Goal: Task Accomplishment & Management: Complete application form

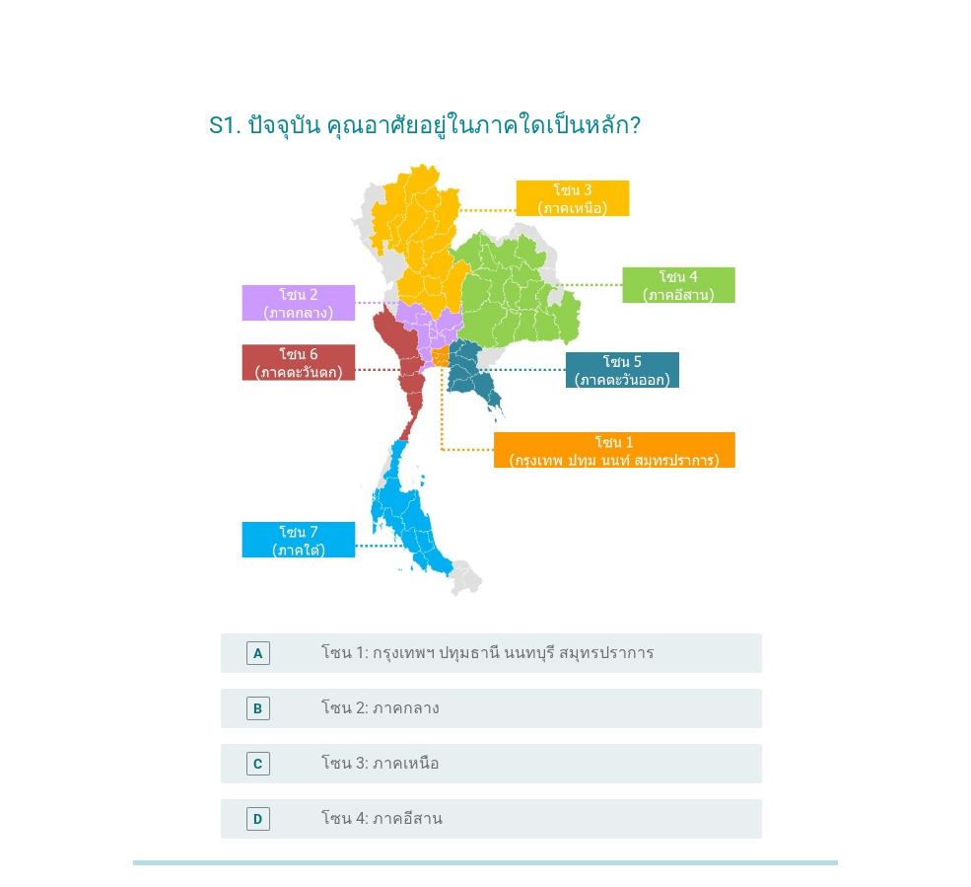
scroll to position [371, 0]
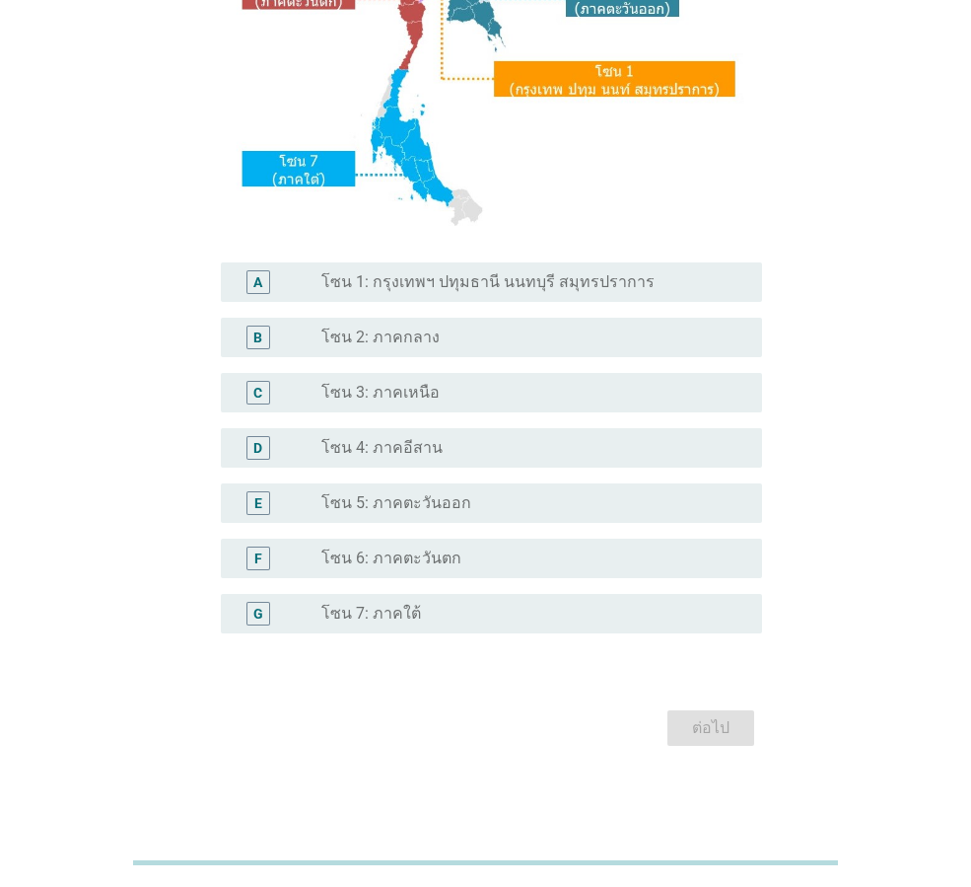
click at [519, 395] on div "radio_button_unchecked โซน 3: ภาคเหนือ" at bounding box center [526, 393] width 409 height 20
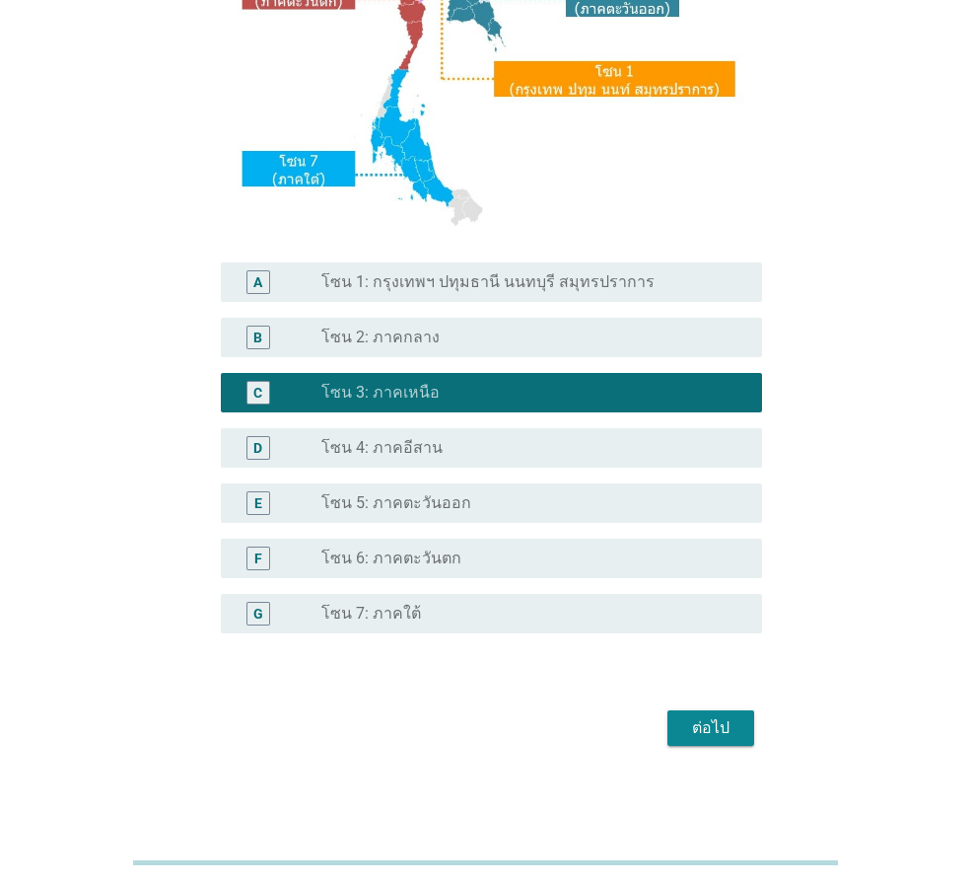
click at [735, 729] on div "ต่อไป" at bounding box center [710, 728] width 55 height 24
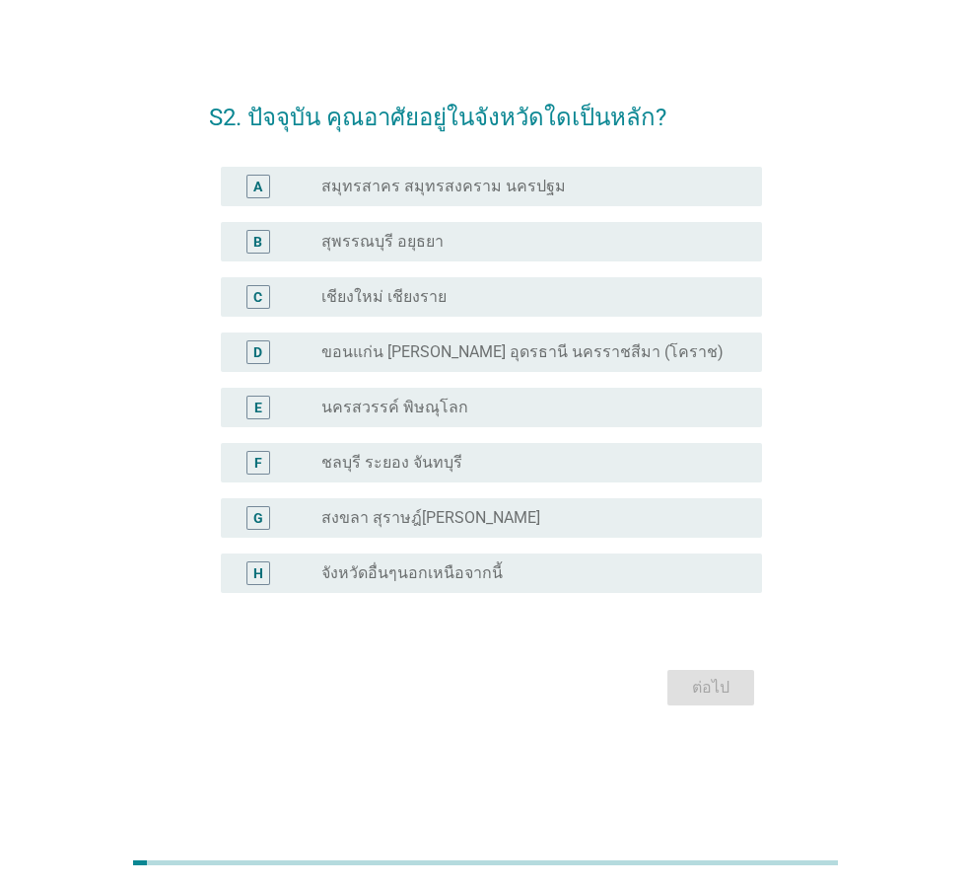
scroll to position [0, 0]
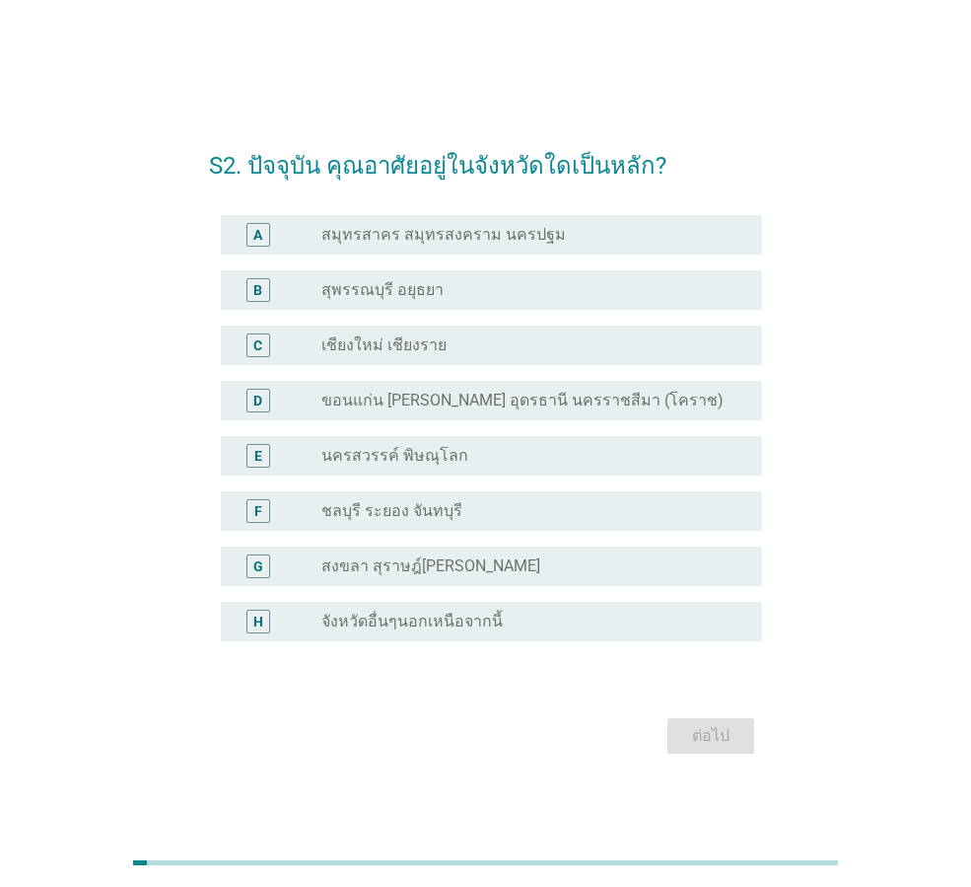
click at [542, 346] on div "radio_button_unchecked เชียงใหม่ เชียงราย" at bounding box center [526, 345] width 409 height 20
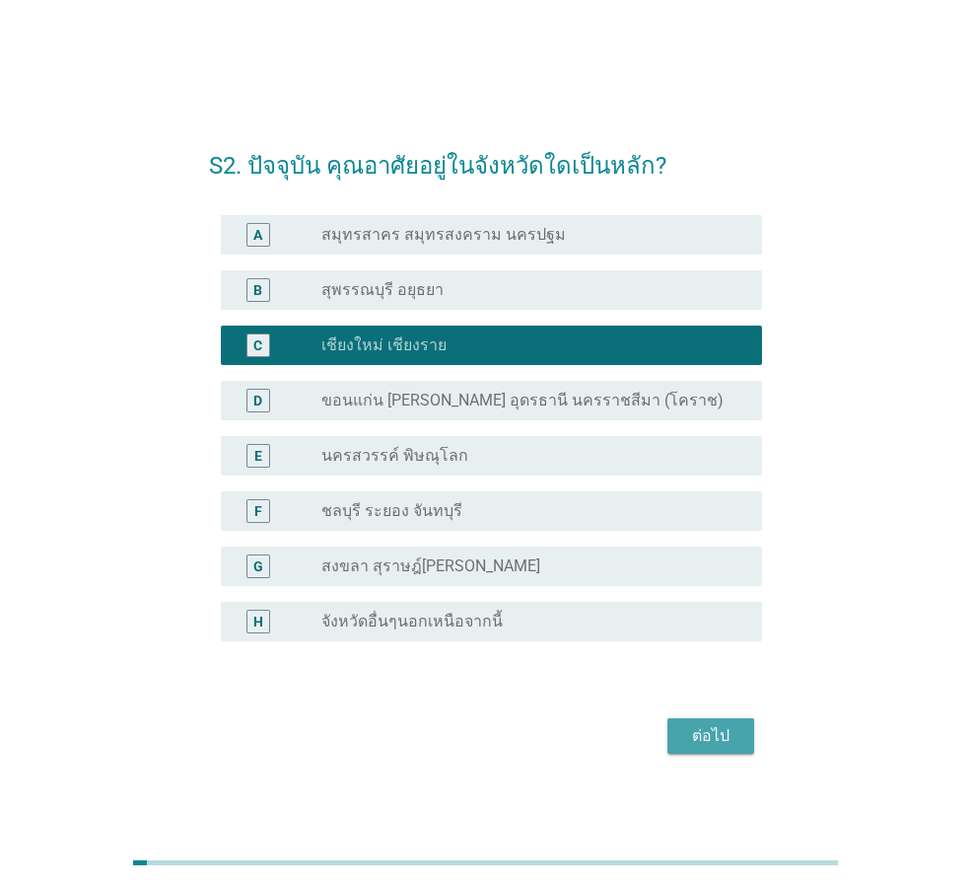
click at [724, 736] on div "ต่อไป" at bounding box center [710, 736] width 55 height 24
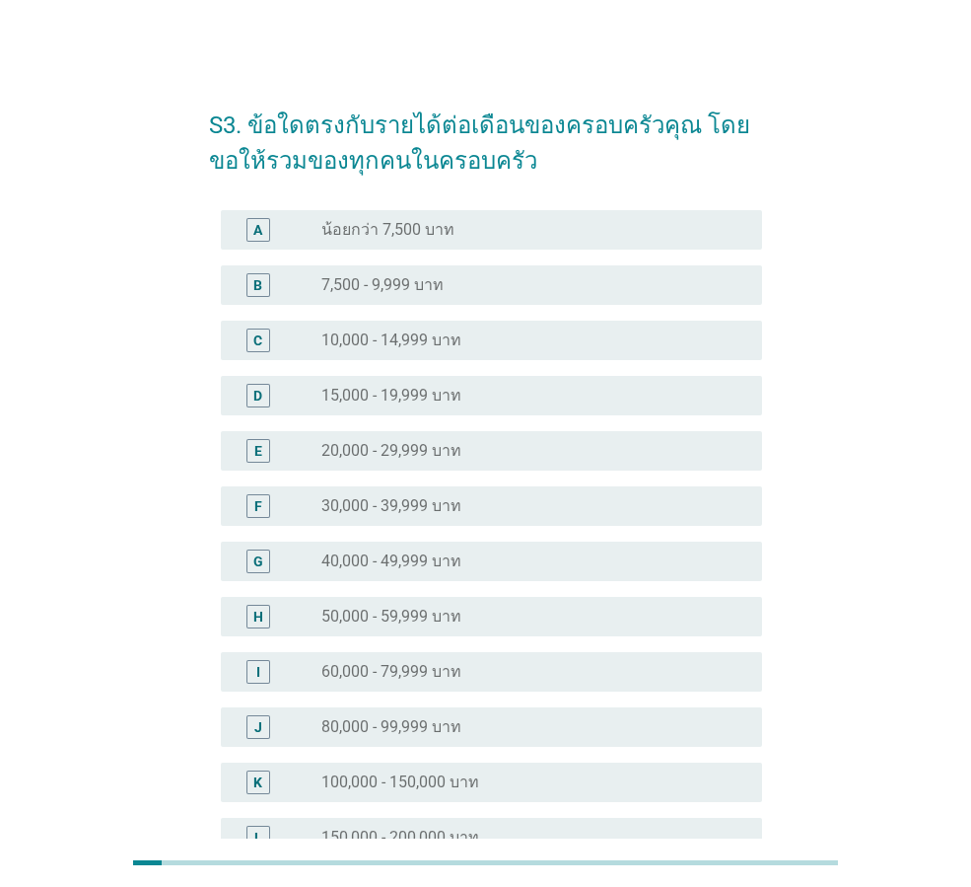
click at [592, 511] on div "radio_button_unchecked 30,000 - 39,999 บาท" at bounding box center [526, 506] width 409 height 20
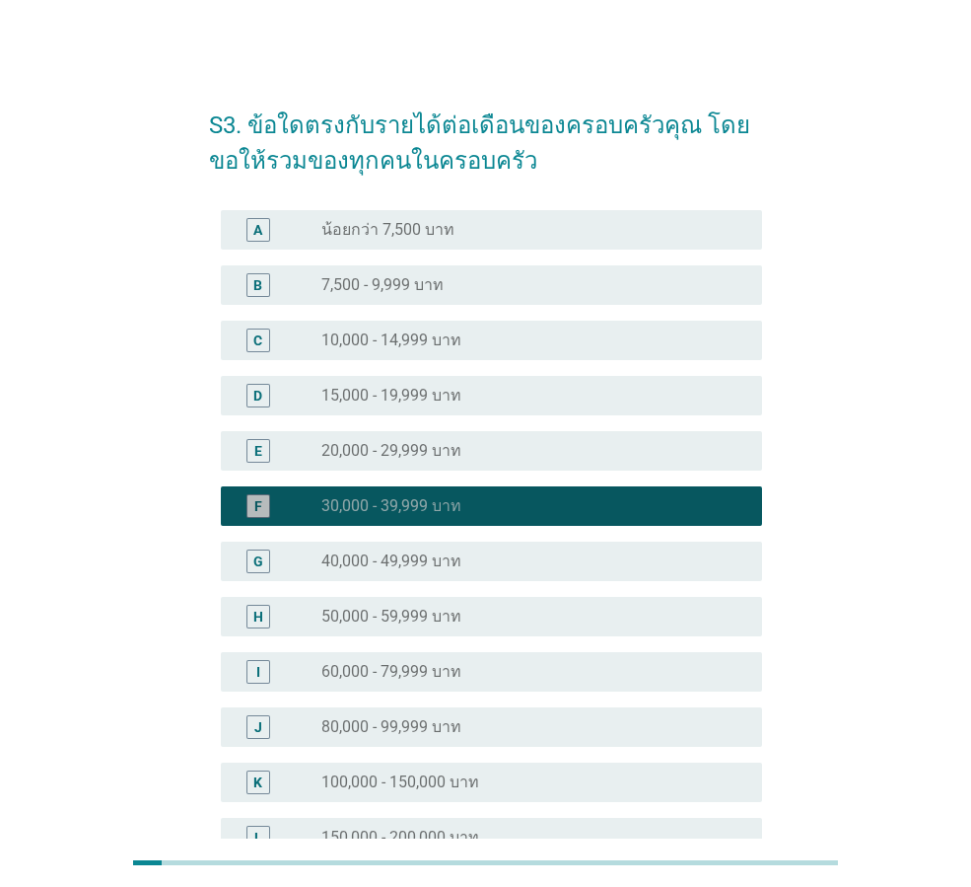
click at [475, 506] on div "radio_button_checked 30,000 - 39,999 บาท" at bounding box center [526, 506] width 409 height 20
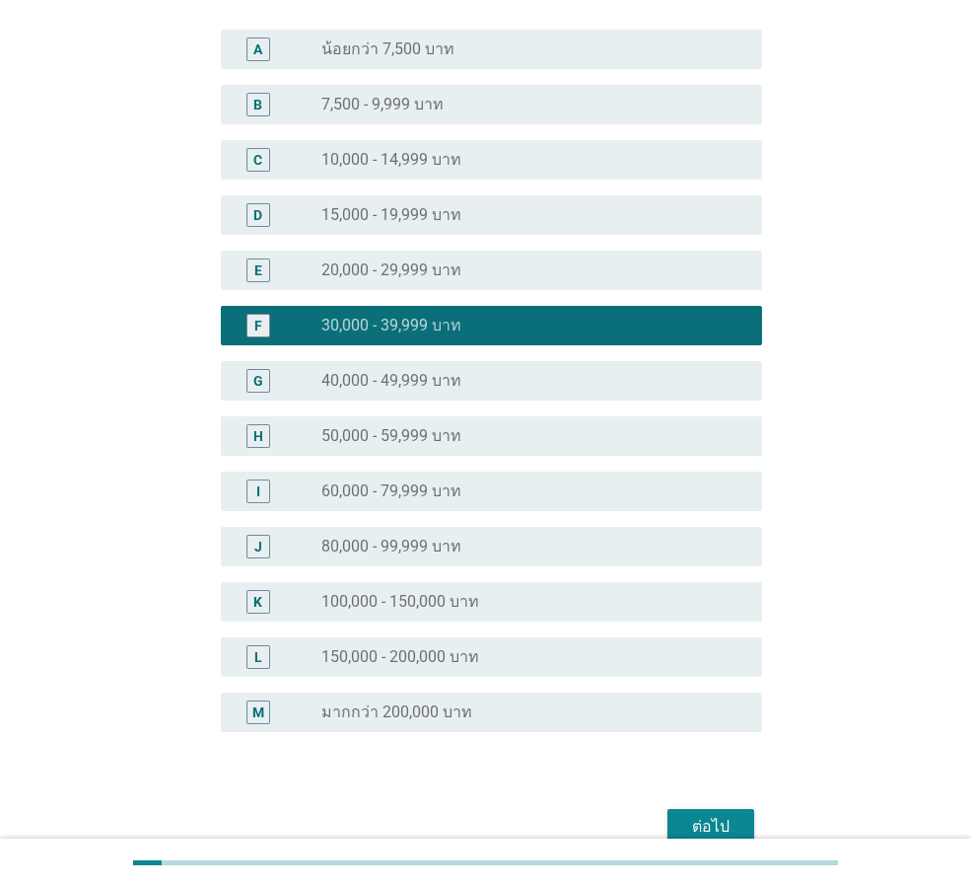
scroll to position [279, 0]
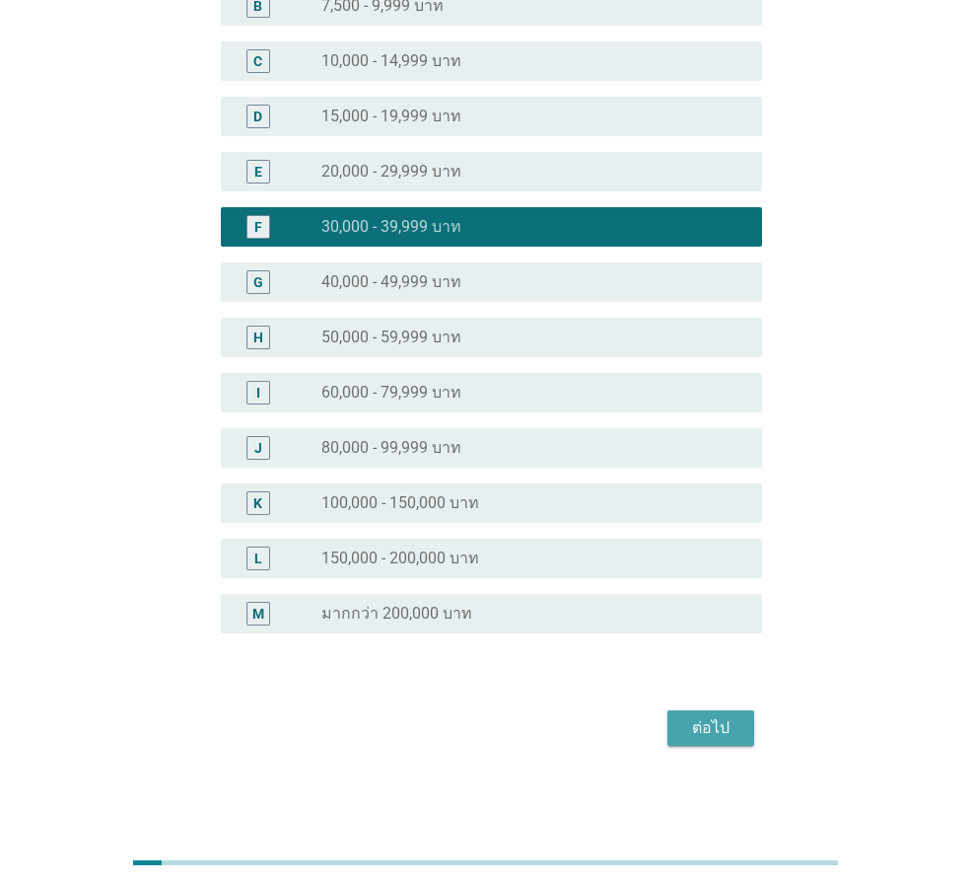
click at [738, 723] on div "ต่อไป" at bounding box center [710, 728] width 55 height 24
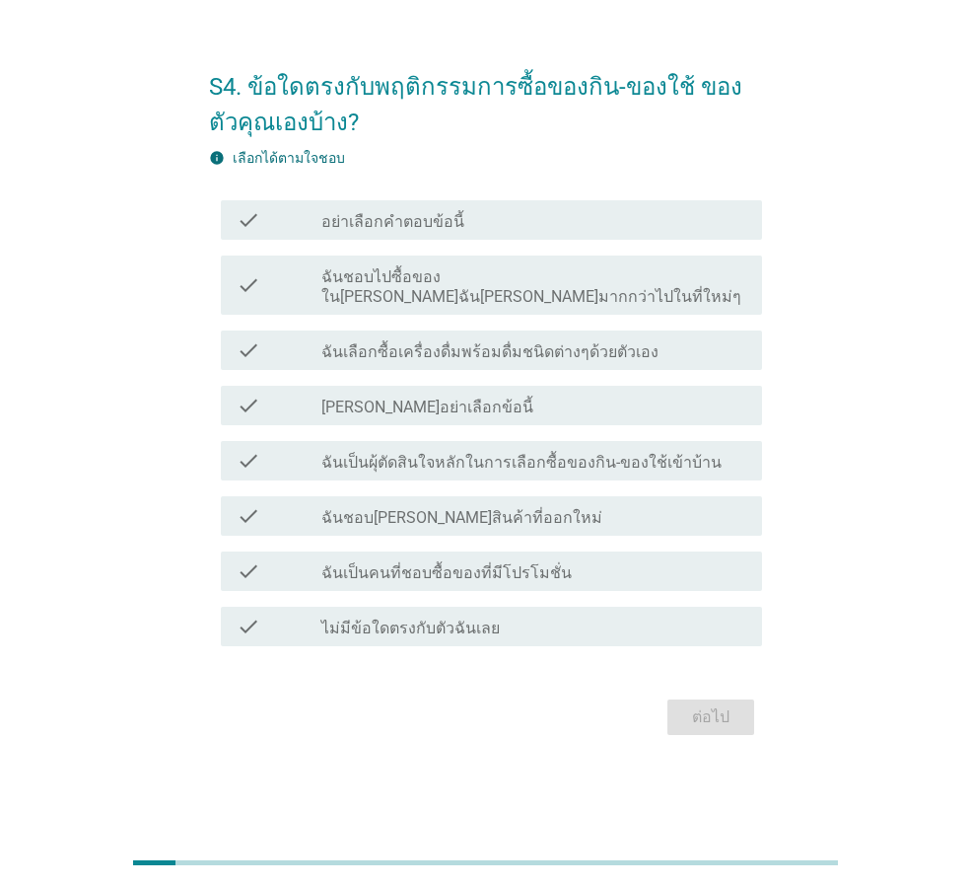
scroll to position [0, 0]
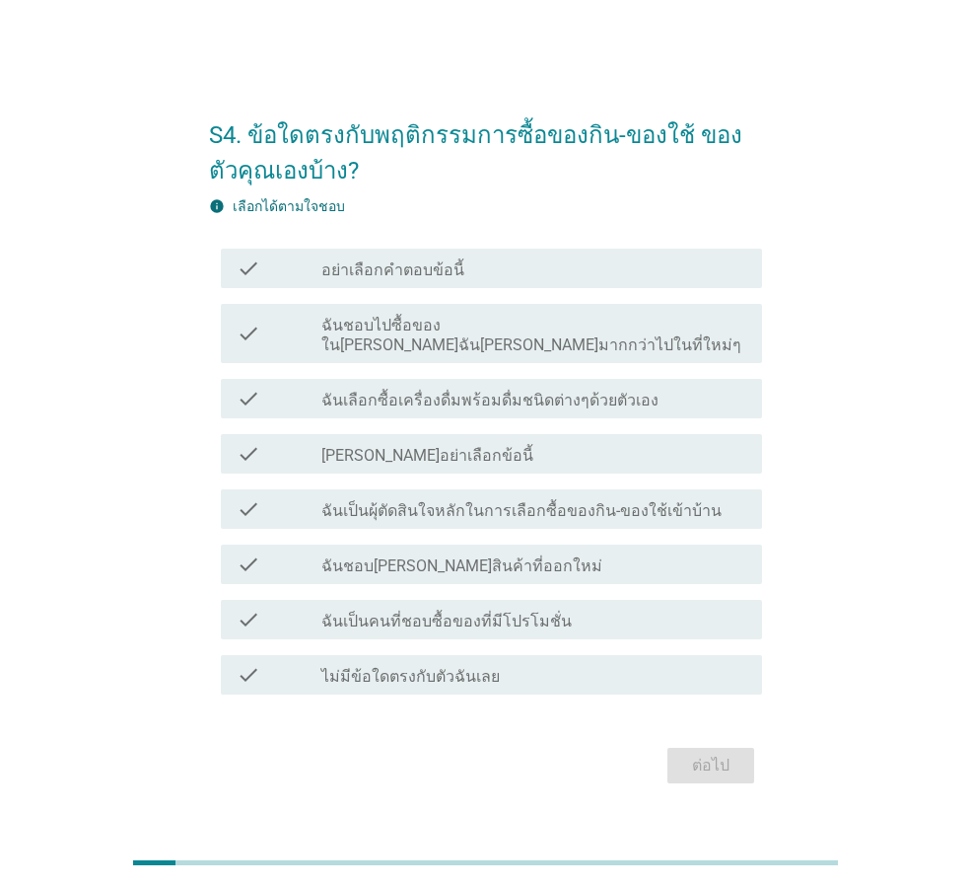
click at [654, 335] on label "ฉันชอบไปซื้อของใน[PERSON_NAME]ฉัน[PERSON_NAME]มากกว่าไปในที่ใหม่ๆ" at bounding box center [534, 335] width 425 height 39
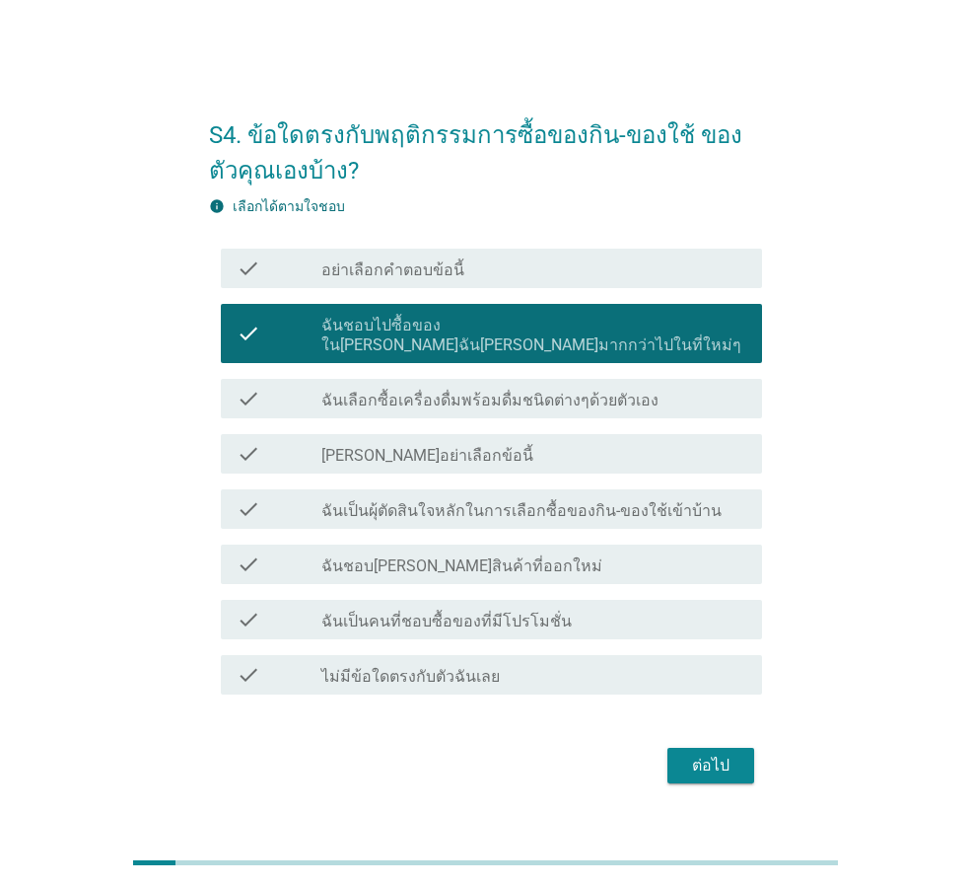
click at [685, 395] on div "check_box_outline_blank ฉันเลือกซื้อเครื่องดื่มพร้อมดื่มชนิดต่างๆด้วยตัวเอง" at bounding box center [534, 399] width 425 height 24
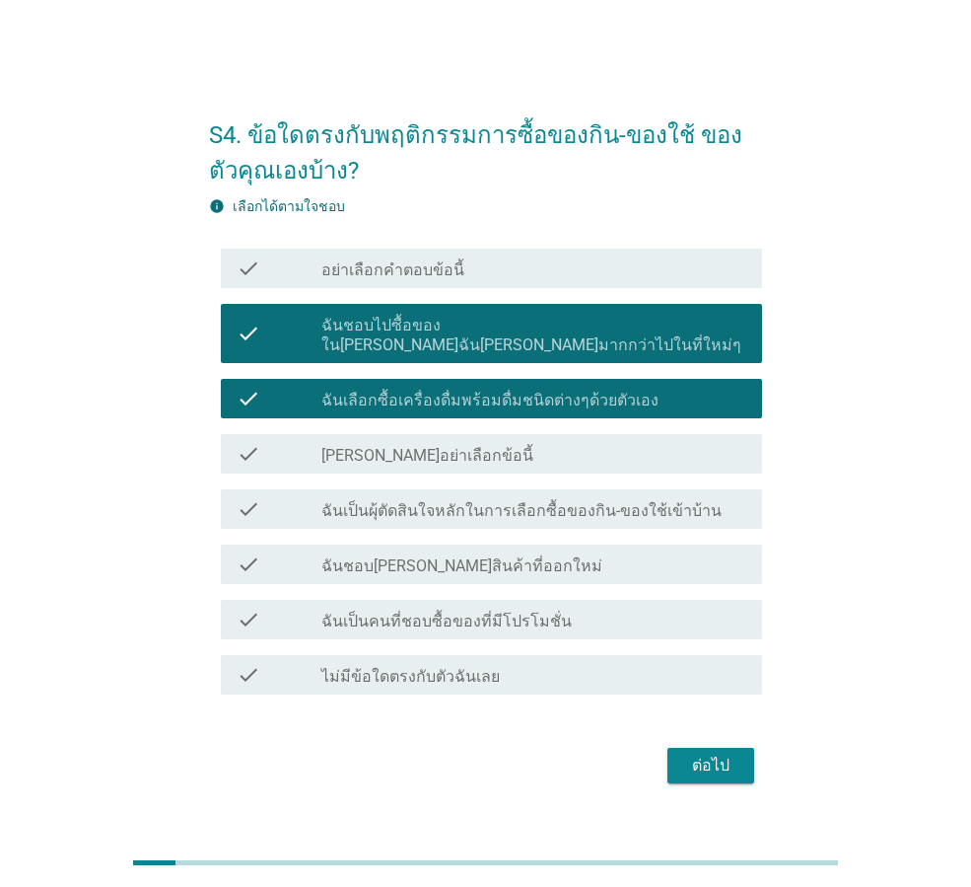
click at [655, 454] on div "check_box_outline_blank [PERSON_NAME]อย่าเลือกข้อนี้" at bounding box center [534, 454] width 425 height 24
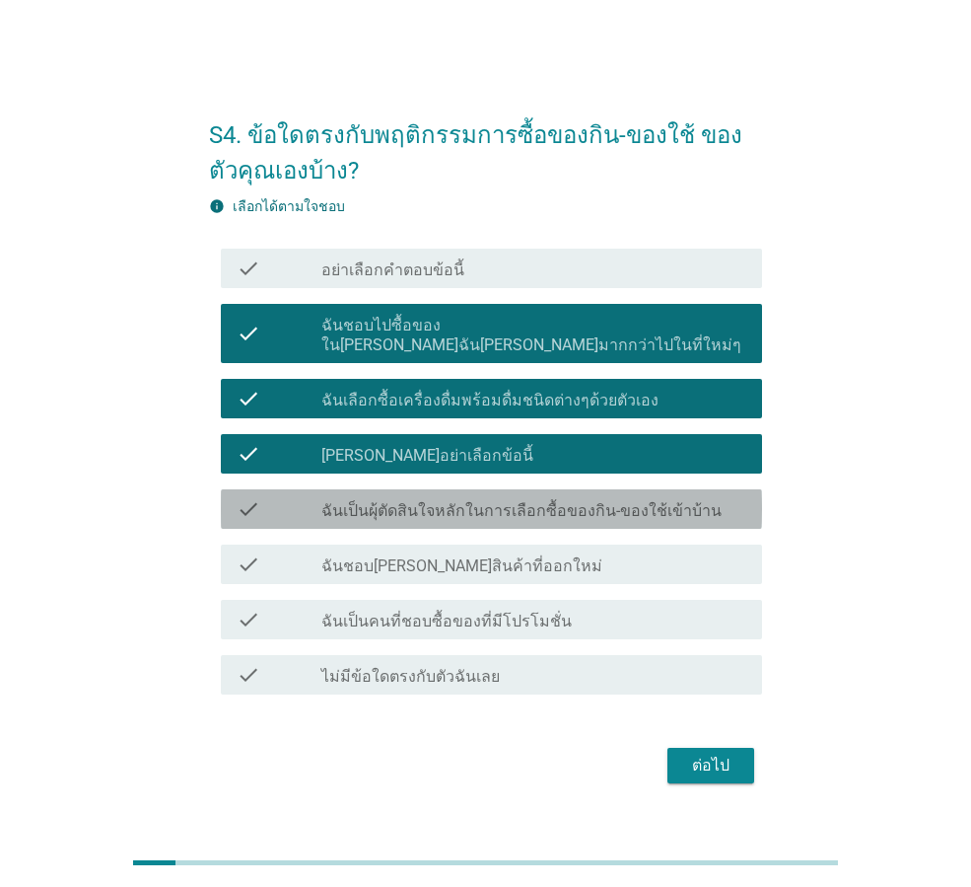
click at [654, 514] on div "check check_box_outline_blank ฉันเป็นผุ้ตัดสินใจหลักในการเลือกซื้อของกิน-ของใช้…" at bounding box center [491, 508] width 541 height 39
